Goal: Transaction & Acquisition: Purchase product/service

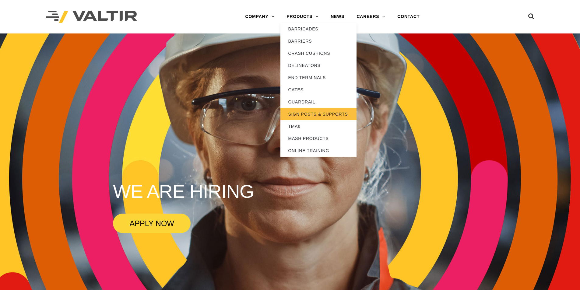
click at [304, 115] on link "SIGN POSTS & SUPPORTS" at bounding box center [318, 114] width 76 height 12
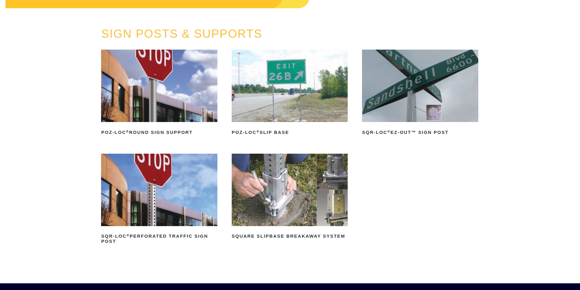
scroll to position [61, 0]
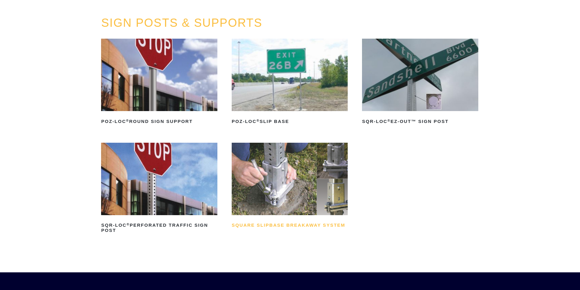
click at [277, 226] on h2 "Square Slipbase Breakaway System" at bounding box center [290, 226] width 116 height 10
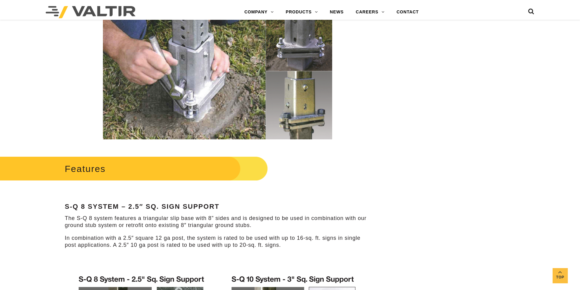
scroll to position [152, 0]
